Goal: Task Accomplishment & Management: Use online tool/utility

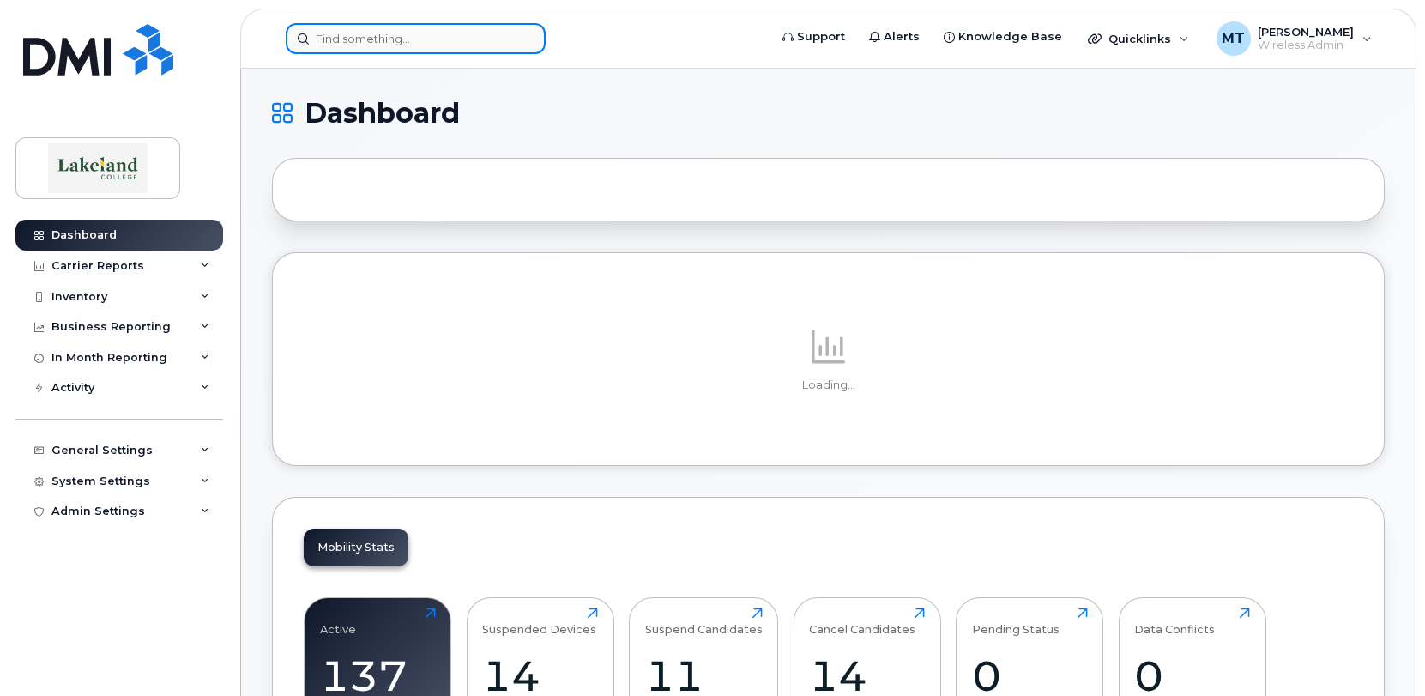
click at [410, 40] on input at bounding box center [416, 38] width 260 height 31
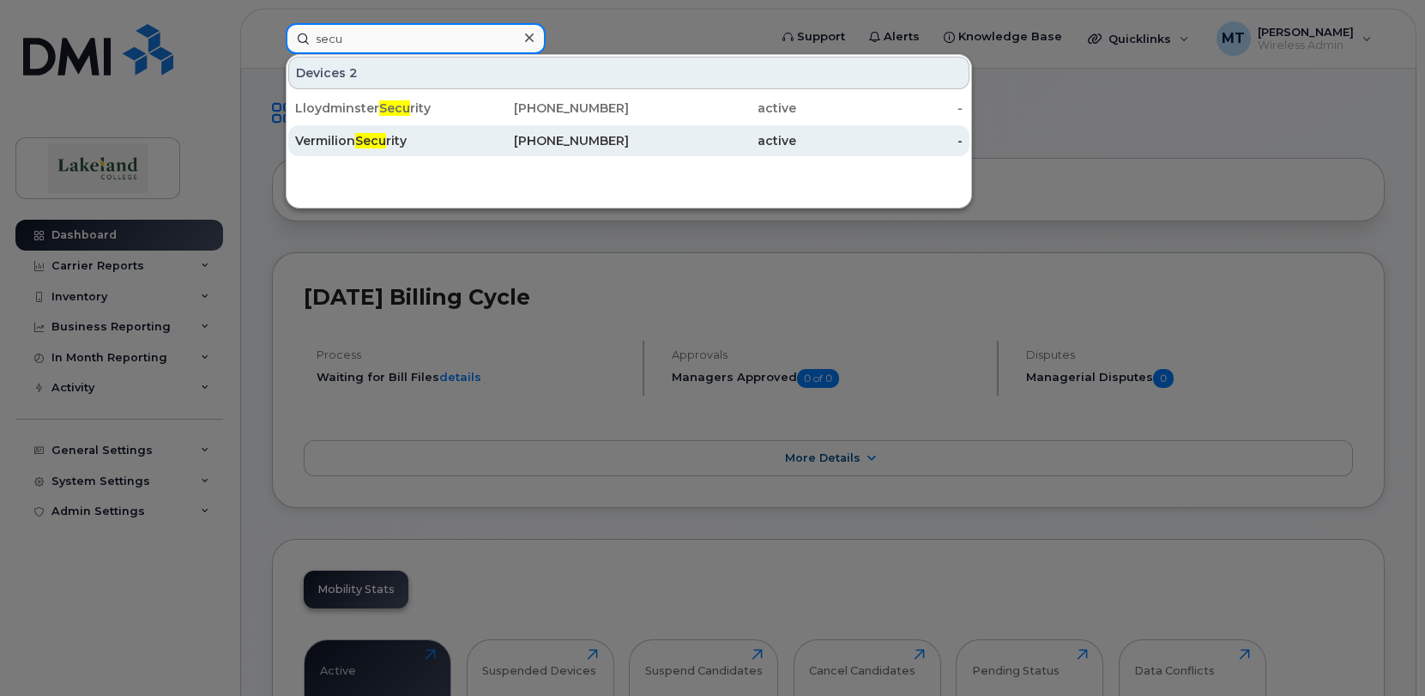
type input "secu"
click at [443, 137] on div "Vermilion Secu rity" at bounding box center [378, 140] width 167 height 17
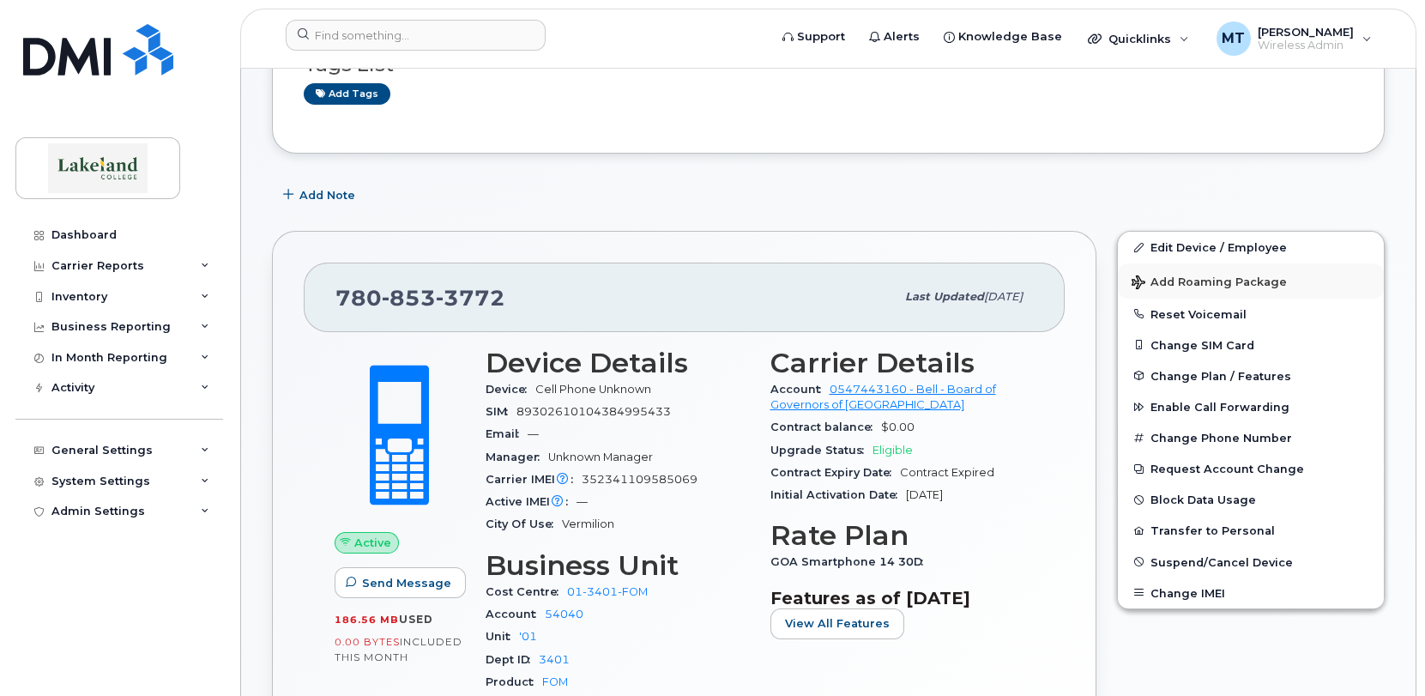
scroll to position [343, 0]
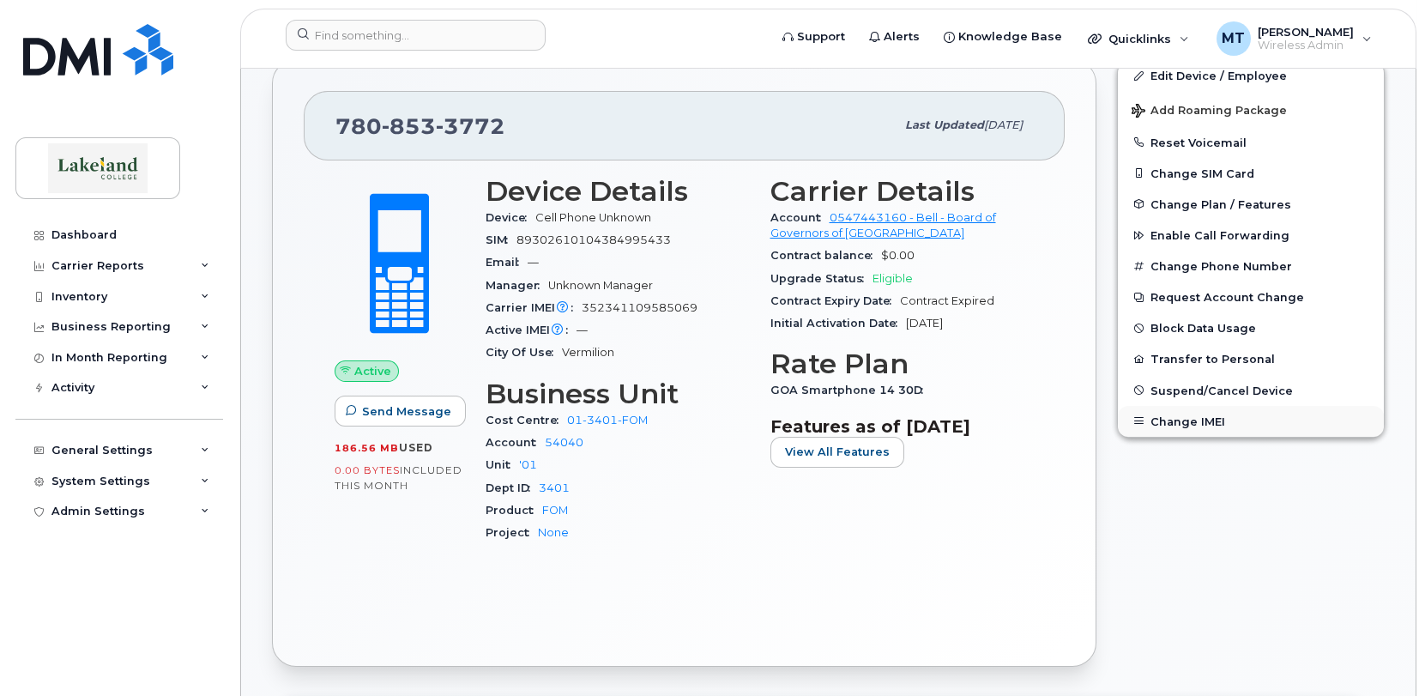
click at [1166, 421] on button "Change IMEI" at bounding box center [1251, 421] width 266 height 31
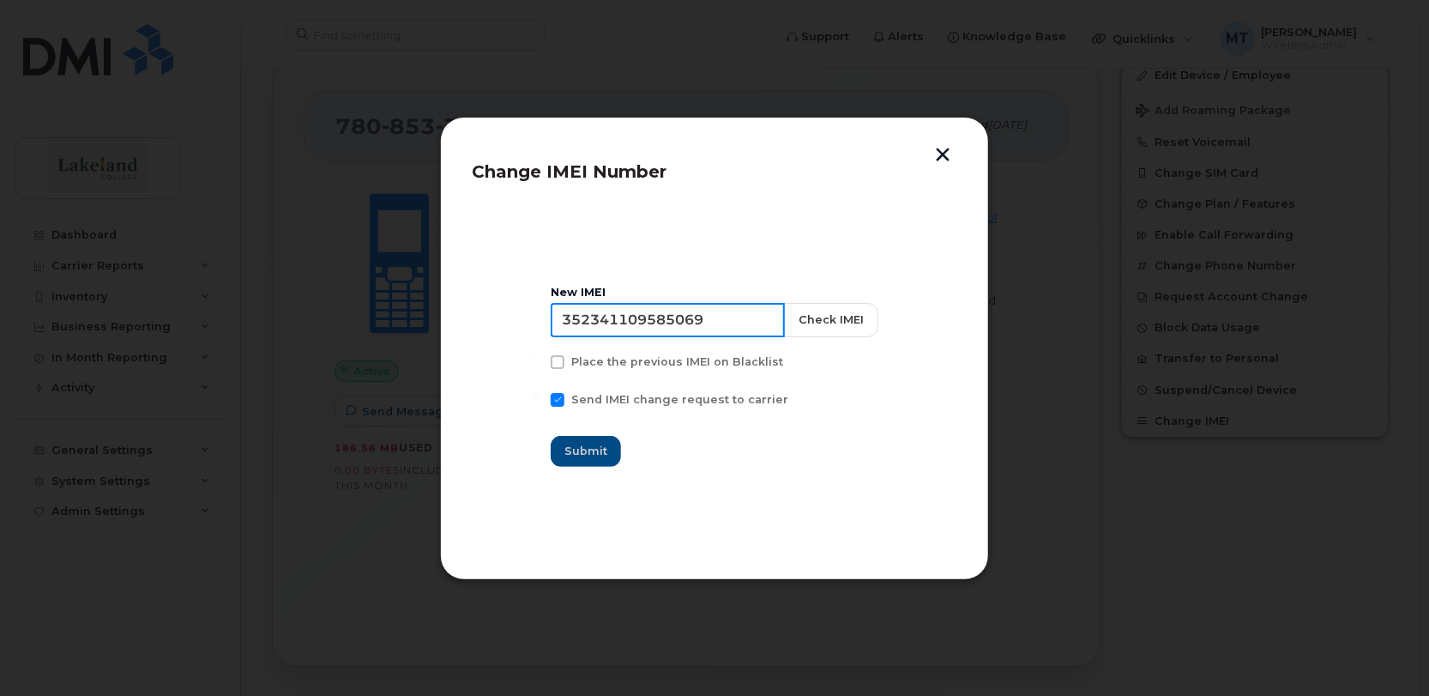
click at [564, 320] on input "352341109585069" at bounding box center [668, 320] width 234 height 34
paste input "155850 517404 7"
type input "351558505174047"
click at [589, 449] on span "Submit" at bounding box center [586, 451] width 43 height 16
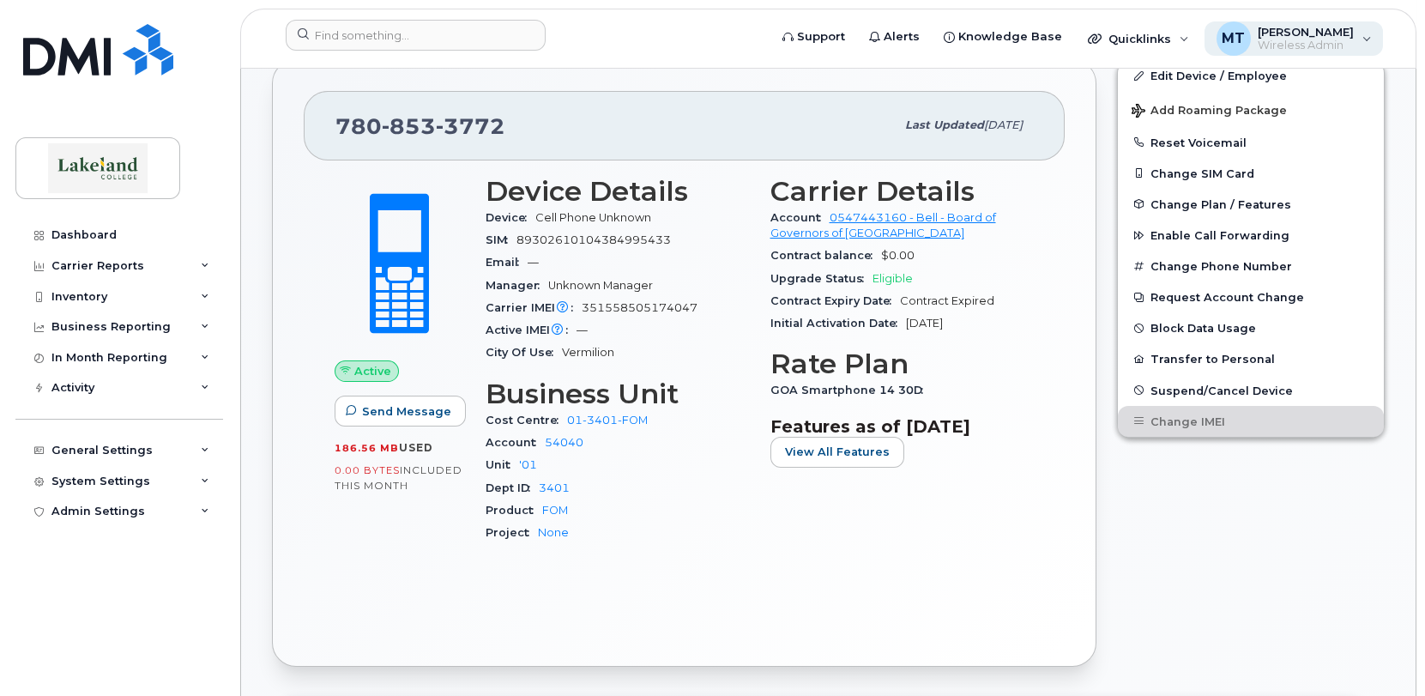
click at [1293, 40] on span "Wireless Admin" at bounding box center [1305, 46] width 96 height 14
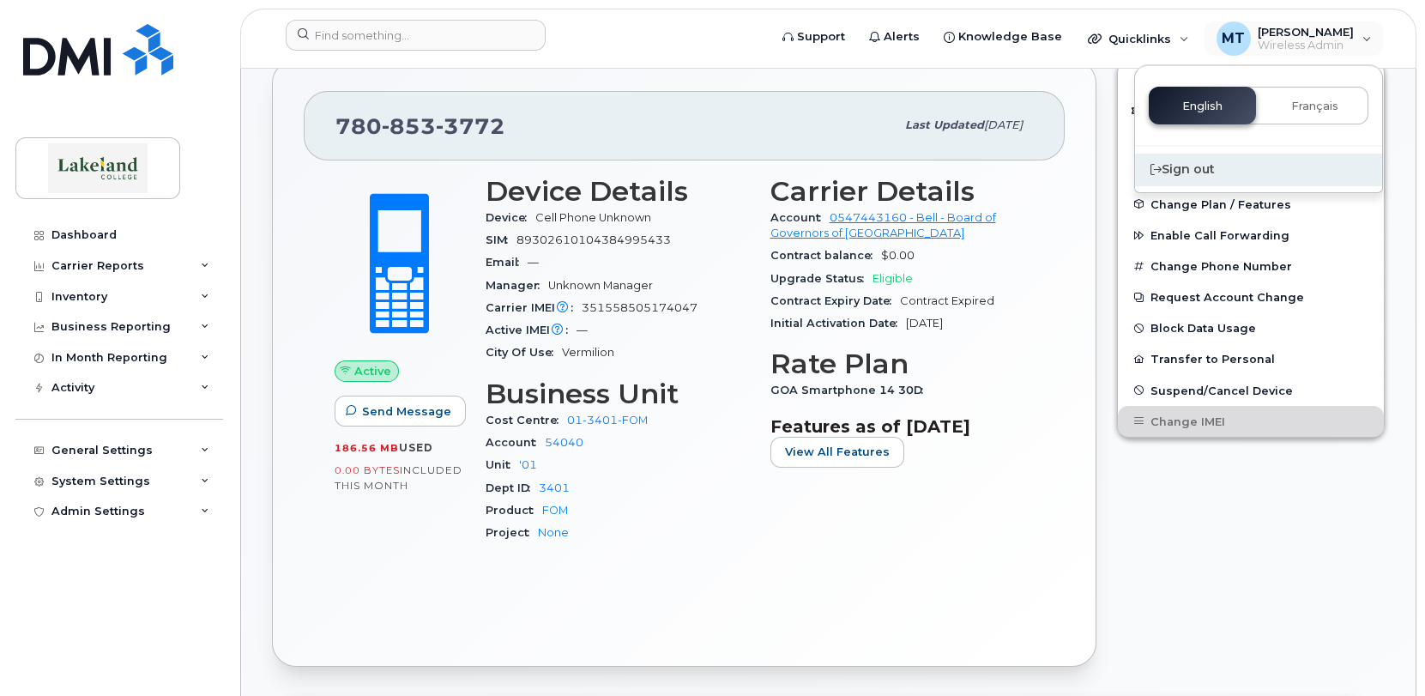
click at [1214, 169] on div "Sign out" at bounding box center [1258, 170] width 247 height 32
